Goal: Information Seeking & Learning: Learn about a topic

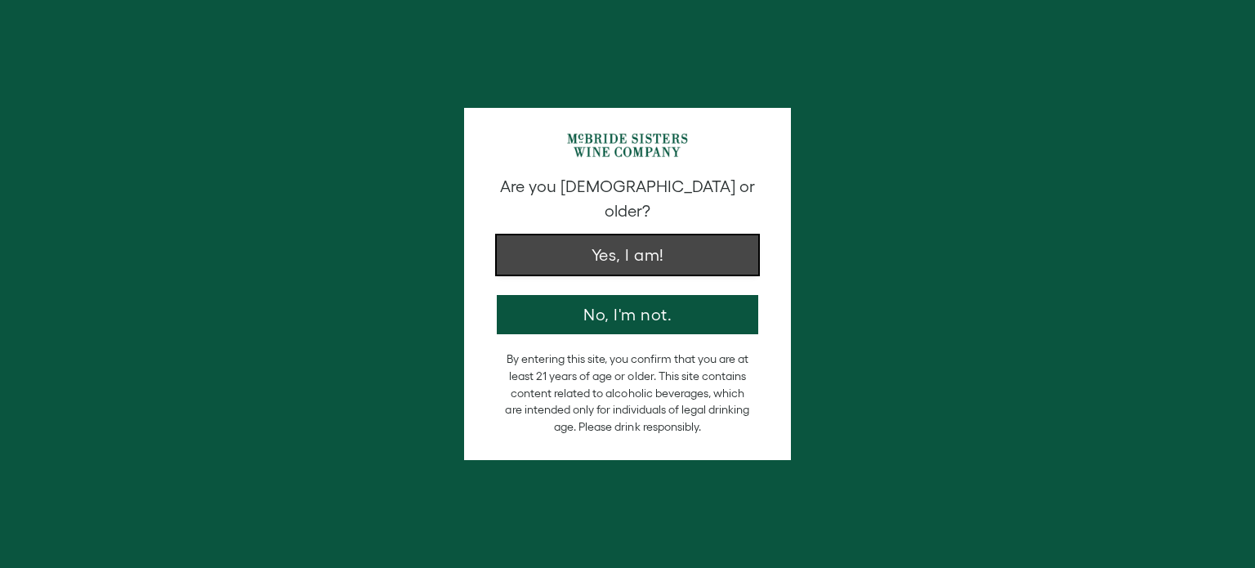
click at [636, 235] on button "Yes, I am!" at bounding box center [627, 254] width 261 height 39
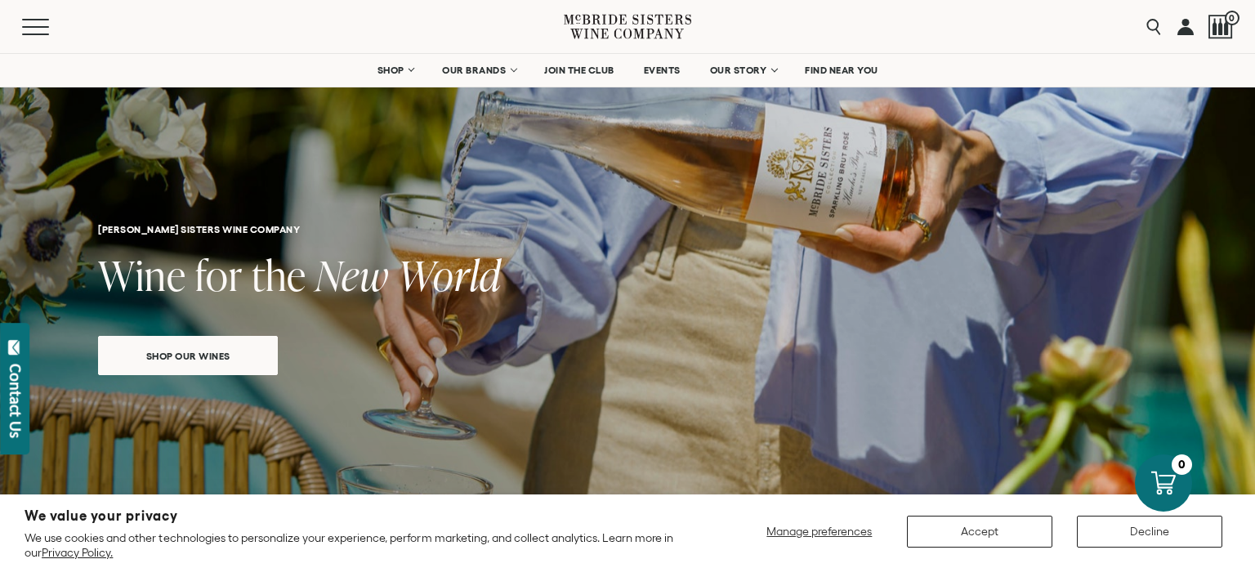
click at [163, 348] on div "Close dialog Discover Our Collections Join our community to receive exclusive u…" at bounding box center [627, 284] width 1255 height 568
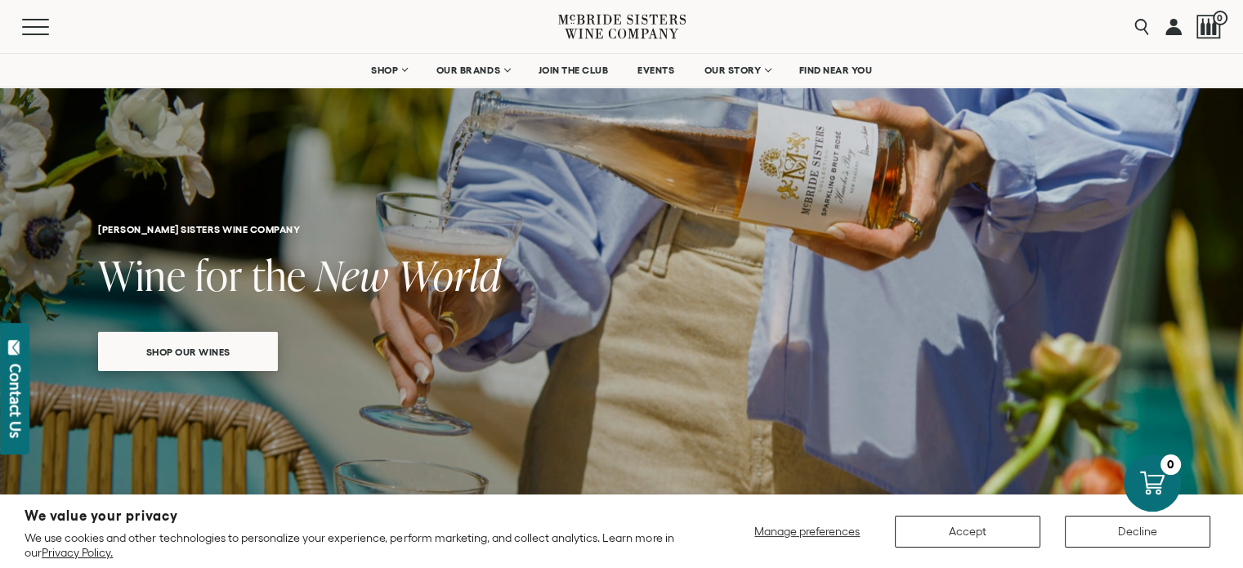
click at [168, 348] on span "Shop our wines" at bounding box center [188, 352] width 141 height 32
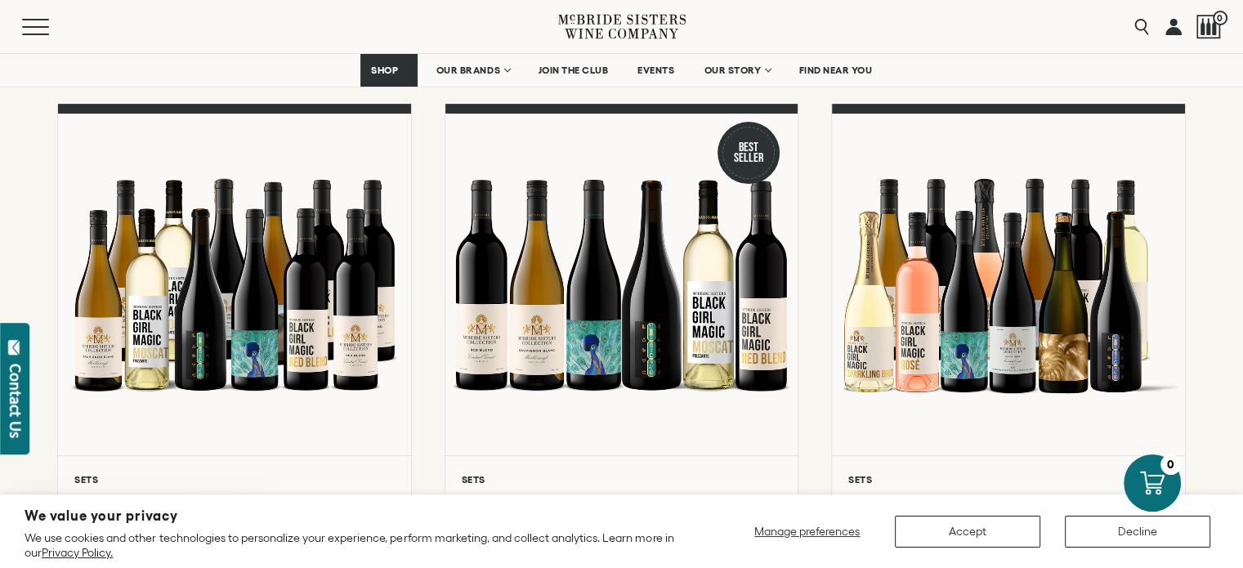
scroll to position [513, 0]
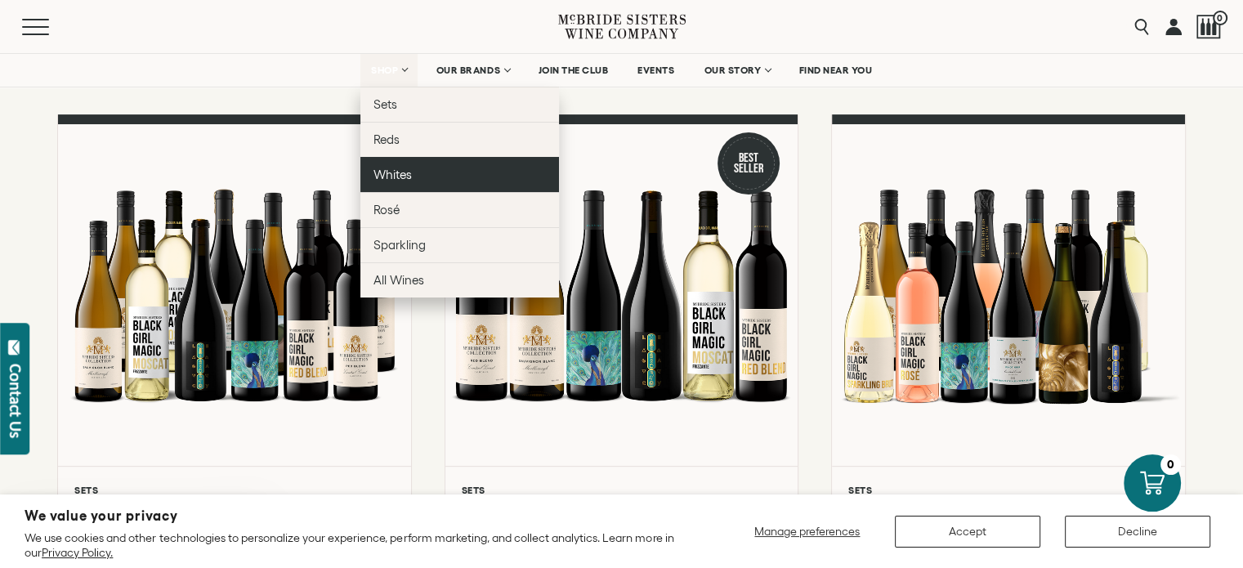
click at [385, 173] on span "Whites" at bounding box center [392, 175] width 38 height 14
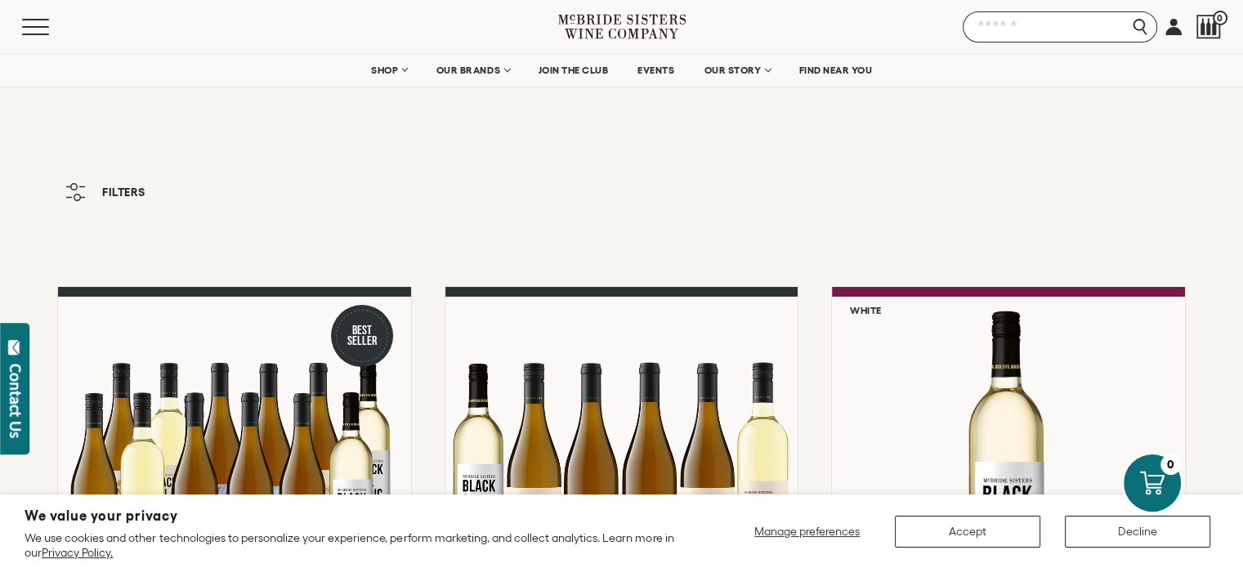
click at [1140, 26] on input "Search" at bounding box center [1060, 26] width 194 height 31
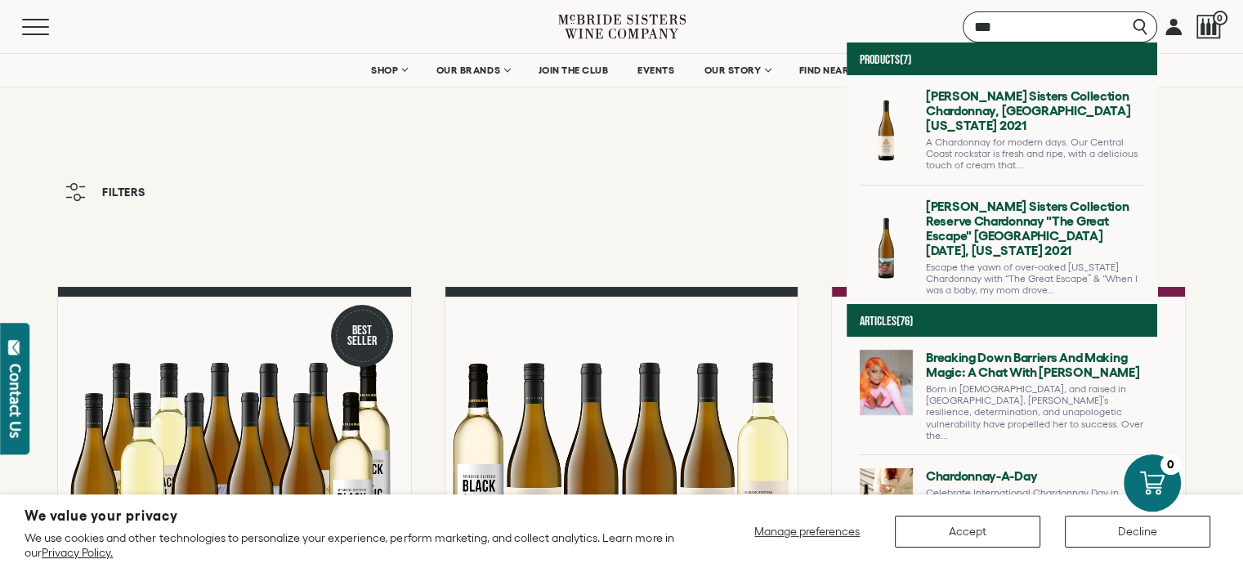
type input "***"
click at [980, 221] on link at bounding box center [1002, 254] width 284 height 111
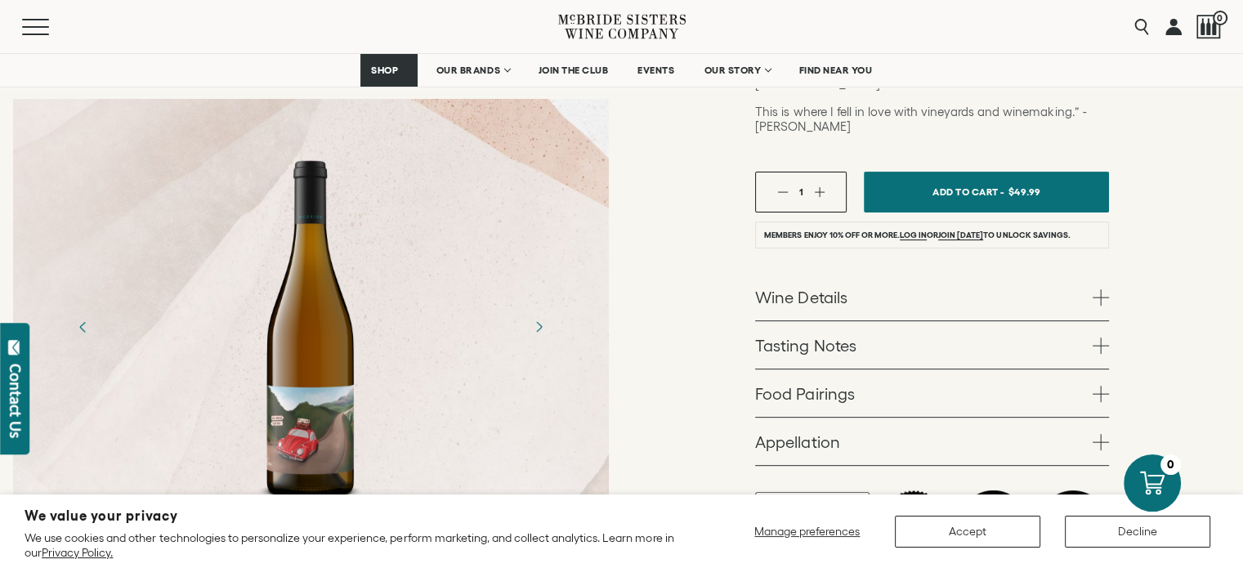
scroll to position [556, 0]
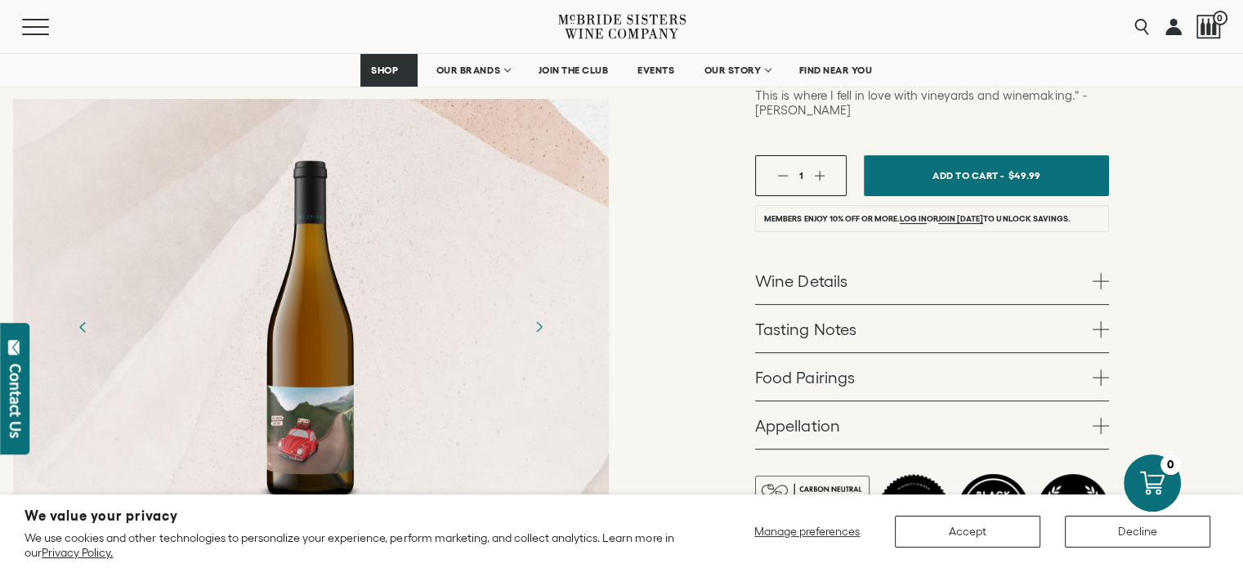
click at [1092, 257] on link "Wine Details" at bounding box center [932, 280] width 354 height 47
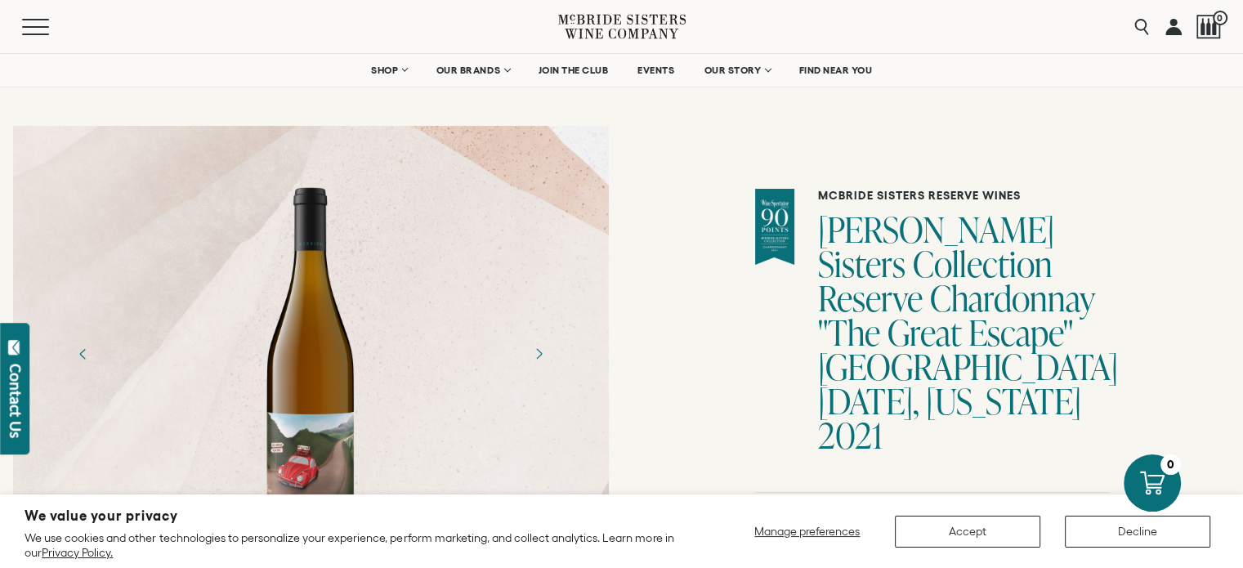
scroll to position [0, 0]
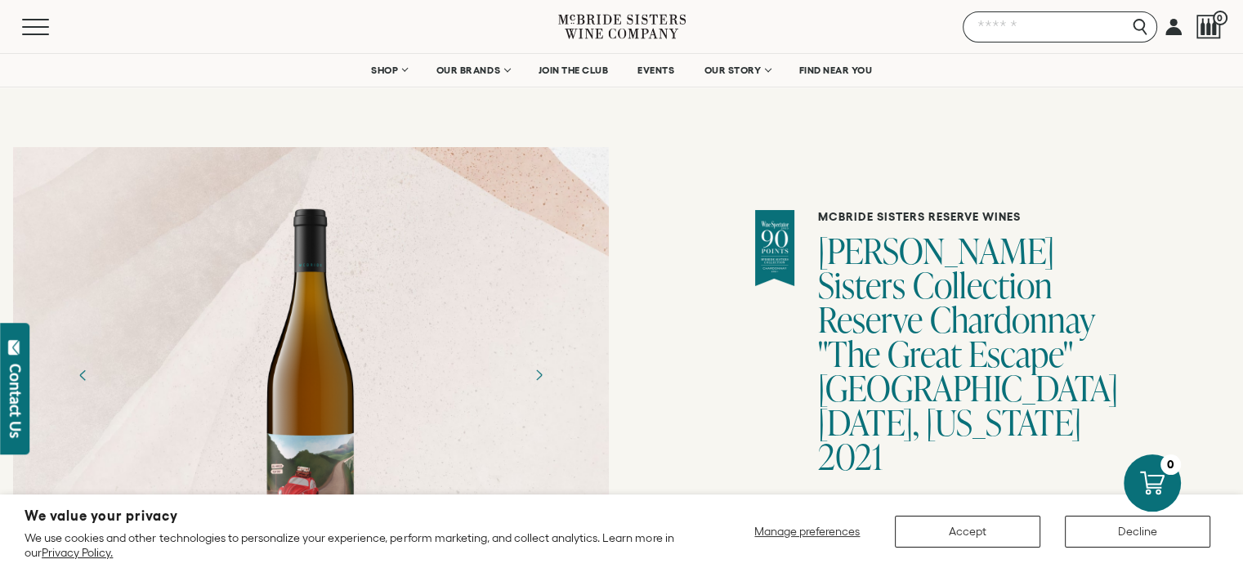
click at [1137, 21] on input "Search" at bounding box center [1060, 26] width 194 height 31
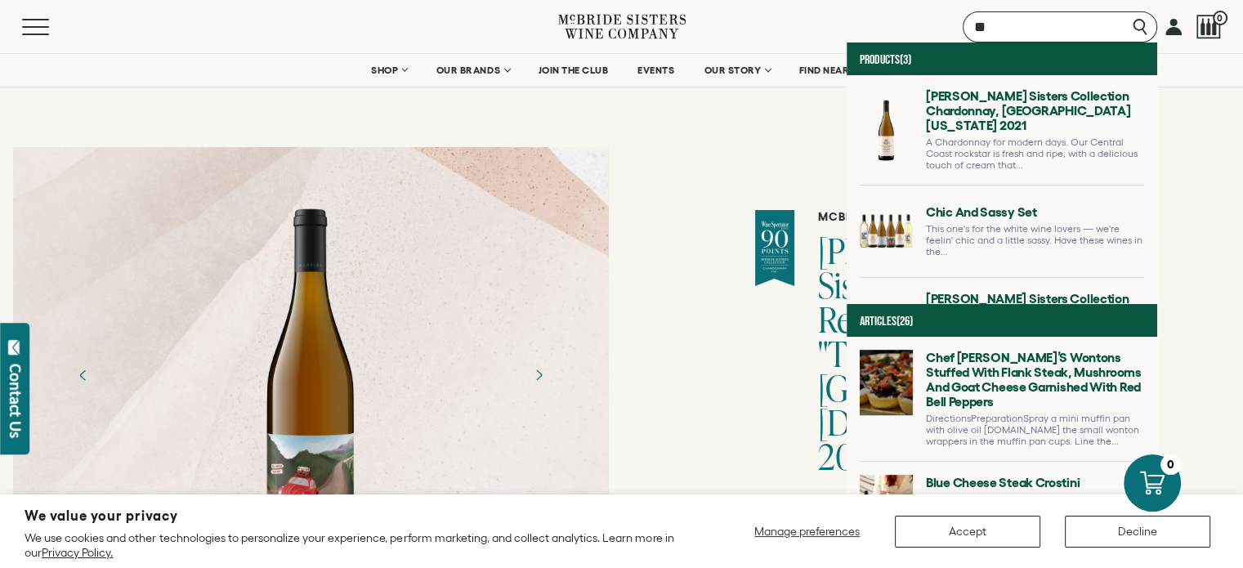
type input "**"
click at [990, 116] on link at bounding box center [1002, 136] width 284 height 96
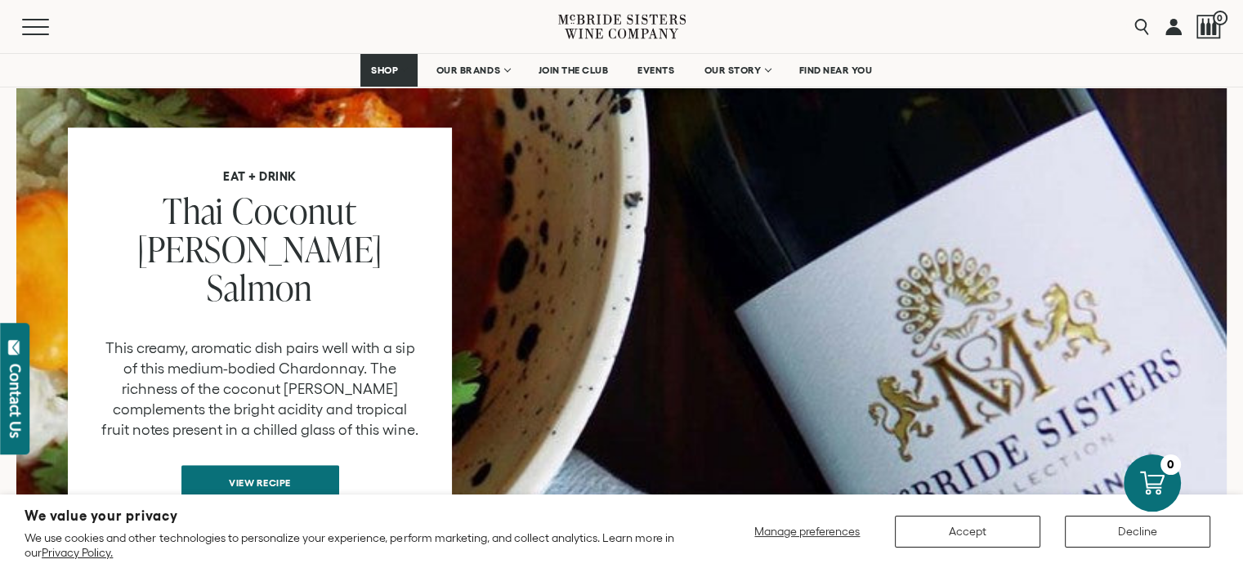
scroll to position [1374, 0]
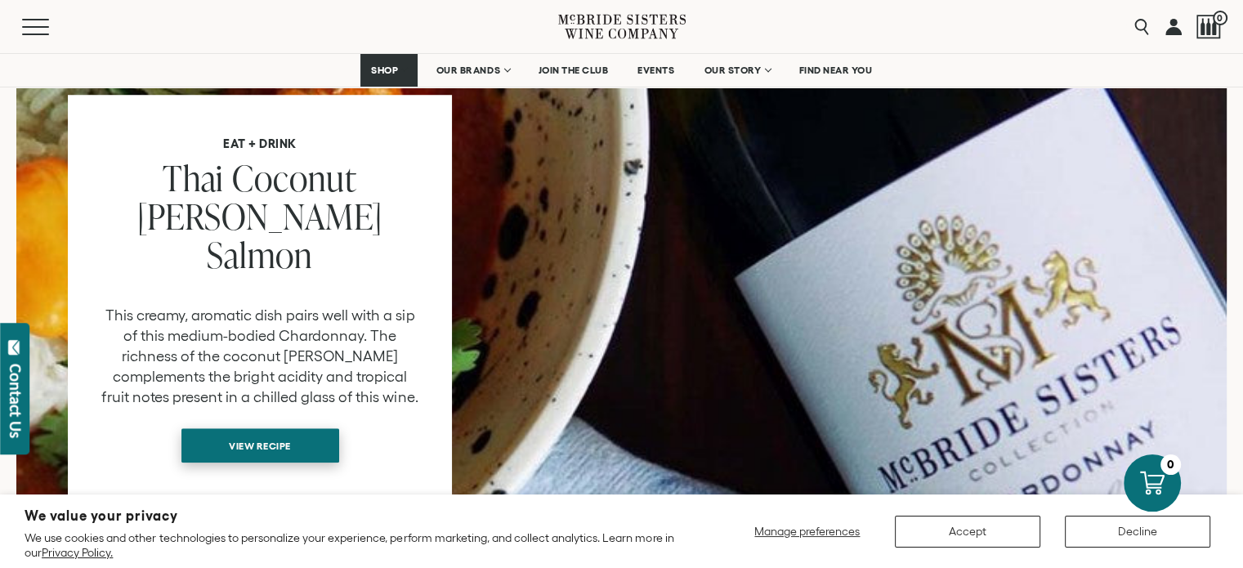
click at [263, 430] on span "View recipe" at bounding box center [259, 446] width 119 height 32
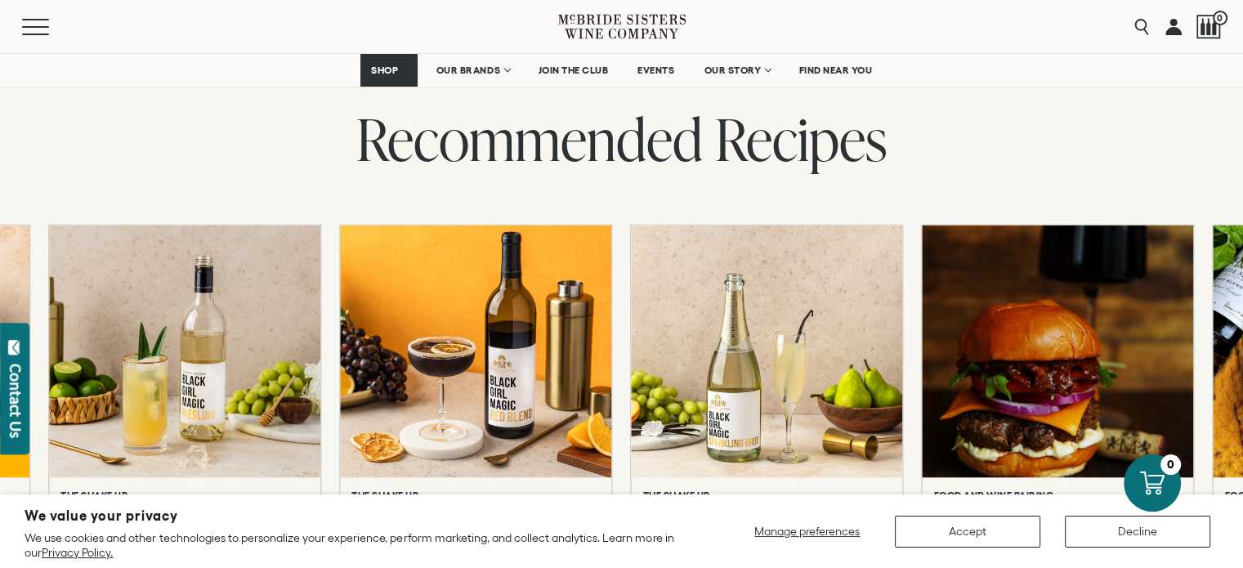
scroll to position [2941, 0]
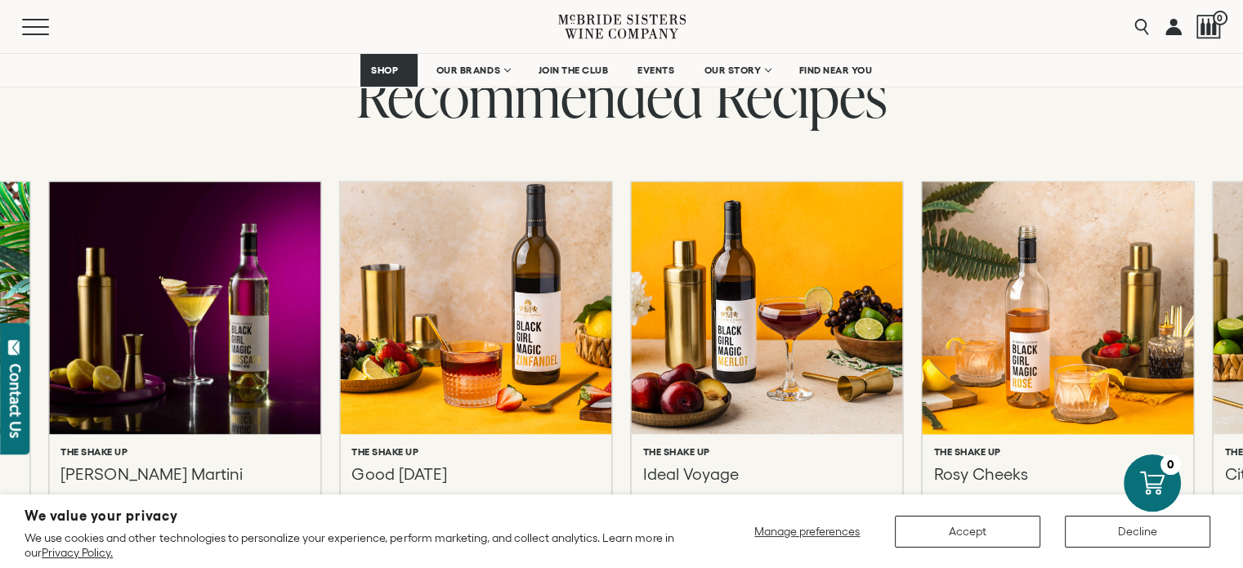
click at [964, 463] on p "Rosy Cheeks" at bounding box center [981, 482] width 94 height 39
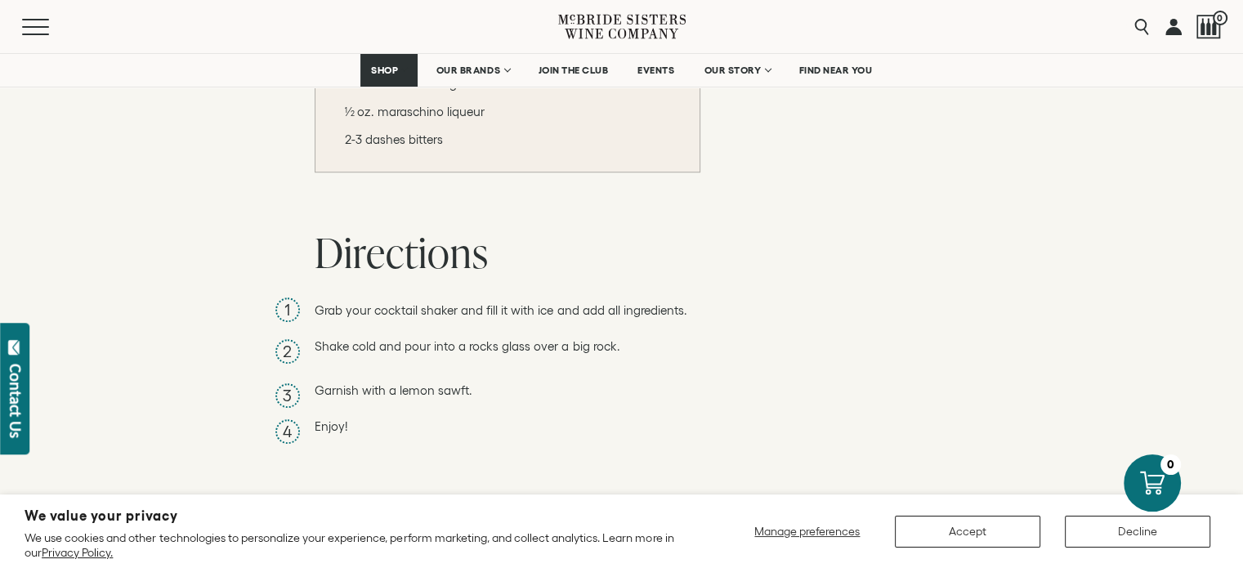
scroll to position [1177, 0]
